Goal: Task Accomplishment & Management: Manage account settings

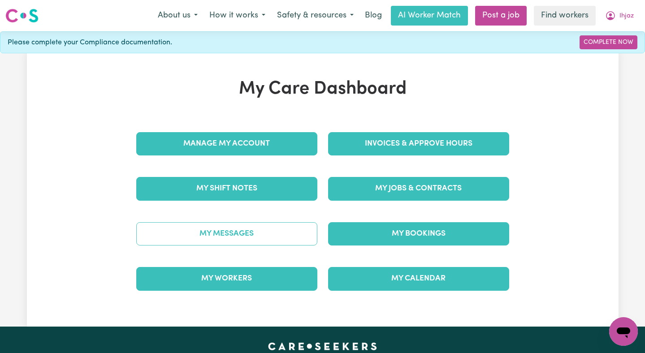
click at [225, 242] on link "My Messages" at bounding box center [226, 233] width 181 height 23
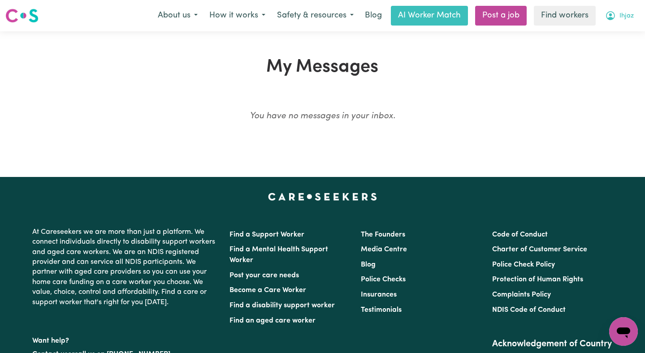
click at [622, 22] on button "Ihjaz" at bounding box center [619, 15] width 40 height 19
click at [619, 48] on link "Logout" at bounding box center [603, 51] width 71 height 17
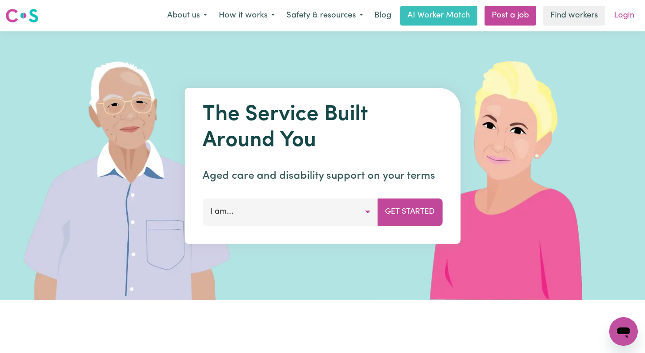
click at [621, 17] on link "Login" at bounding box center [624, 16] width 31 height 20
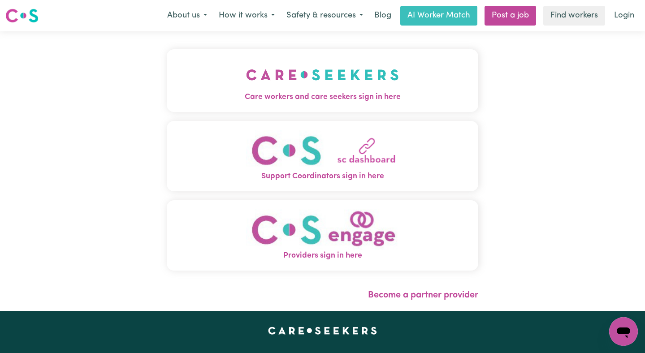
click at [308, 56] on button "Care workers and care seekers sign in here" at bounding box center [323, 80] width 312 height 63
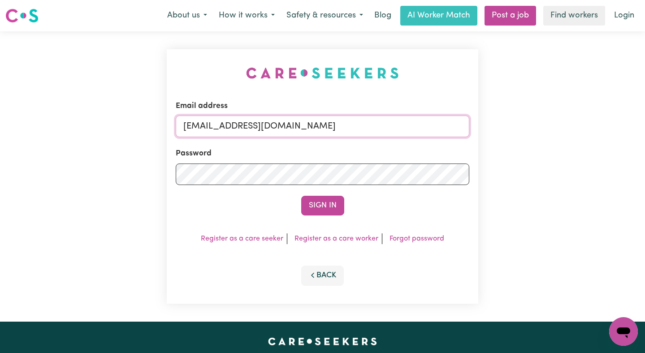
drag, startPoint x: 428, startPoint y: 132, endPoint x: 229, endPoint y: 131, distance: 199.0
click at [229, 131] on input "[EMAIL_ADDRESS][DOMAIN_NAME]" at bounding box center [323, 127] width 294 height 22
paste input "RobertMoor"
type input "[EMAIL_ADDRESS][DOMAIN_NAME]"
click at [301, 196] on button "Sign In" at bounding box center [322, 206] width 43 height 20
